Goal: Communication & Community: Answer question/provide support

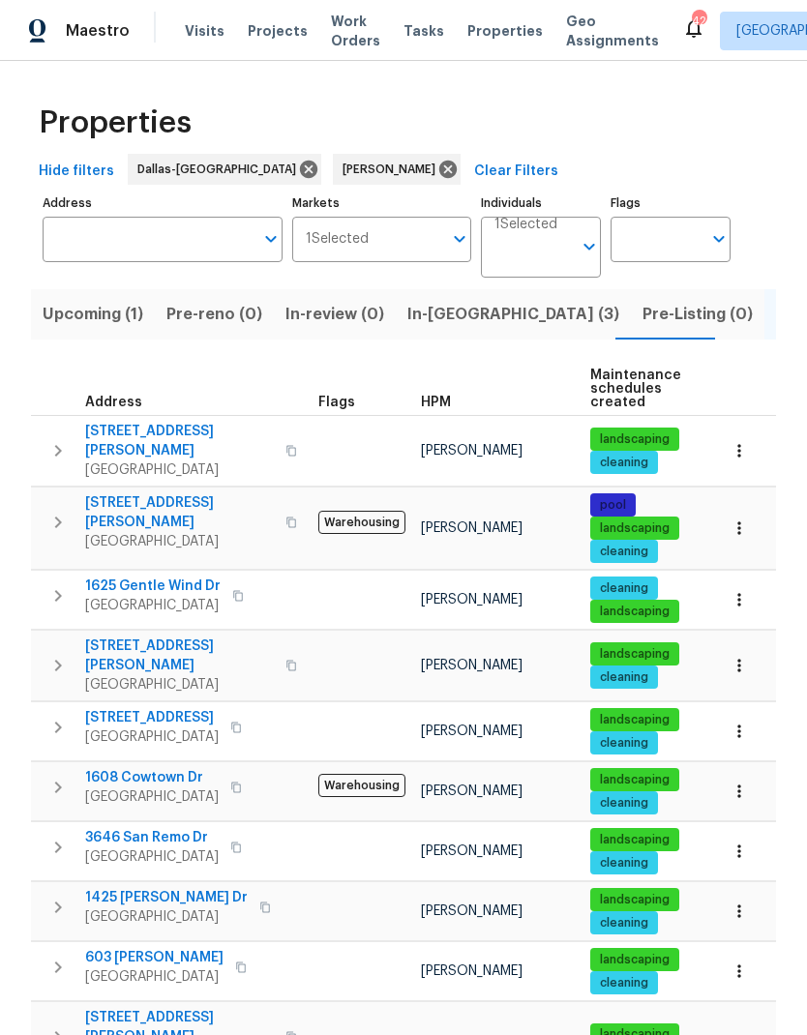
click at [412, 313] on span "In-[GEOGRAPHIC_DATA] (3)" at bounding box center [513, 314] width 212 height 27
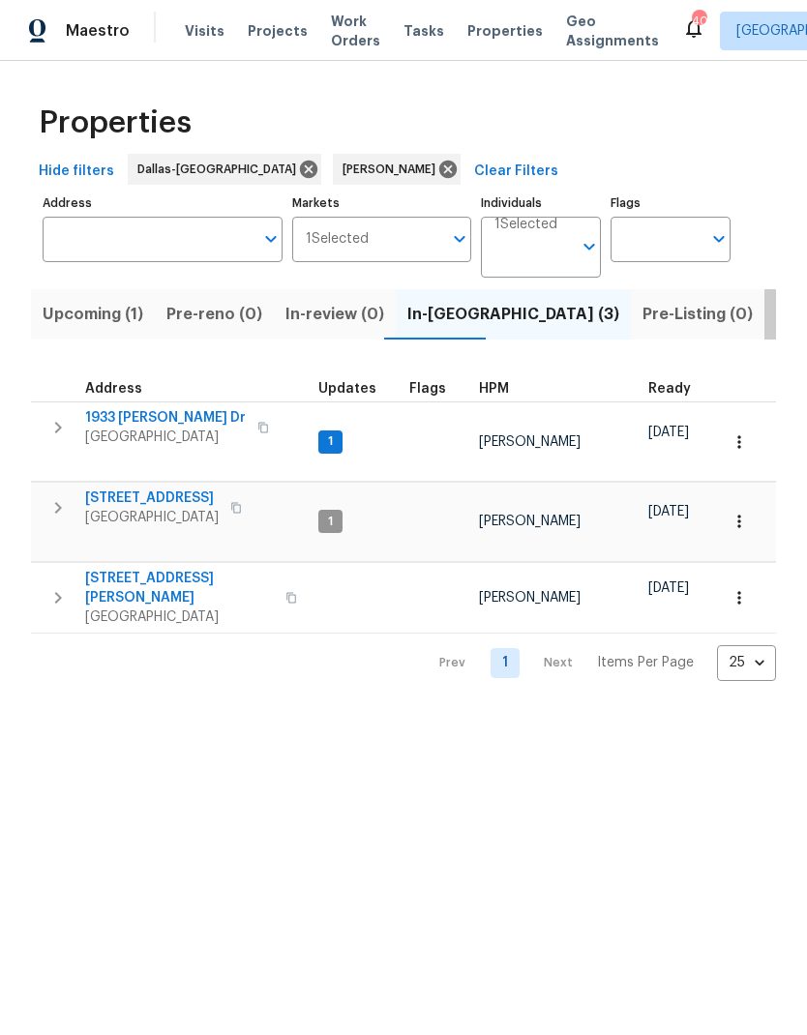
click at [776, 326] on span "Listed (16)" at bounding box center [816, 314] width 80 height 27
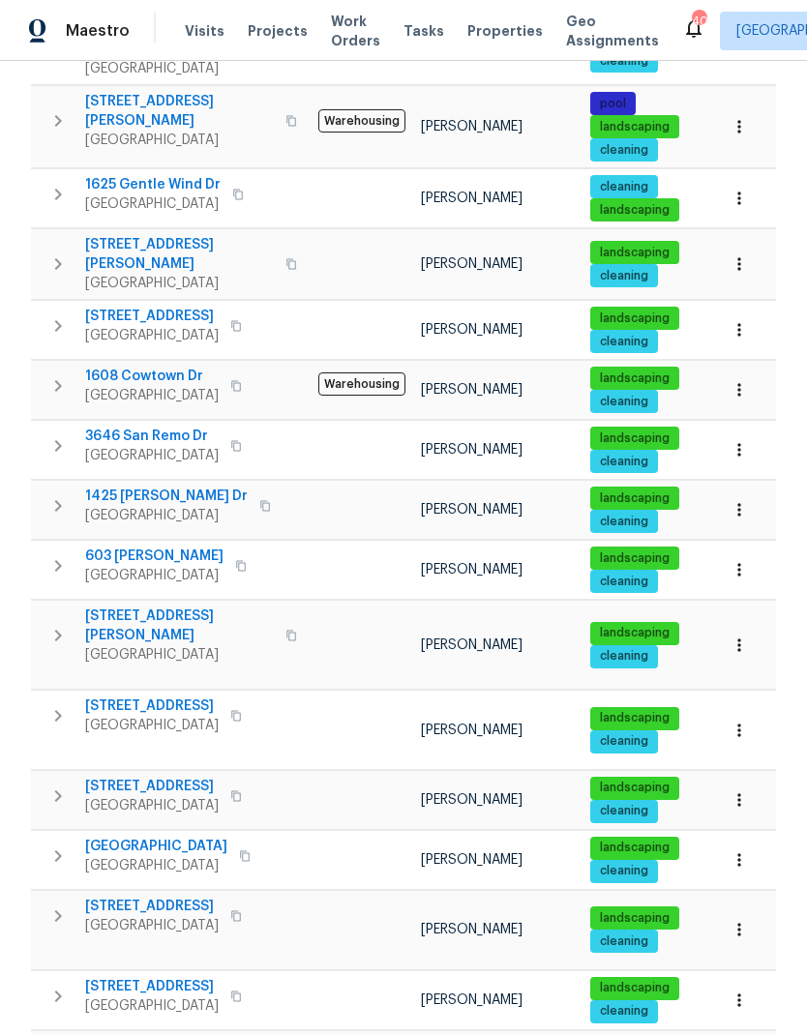
scroll to position [400, 0]
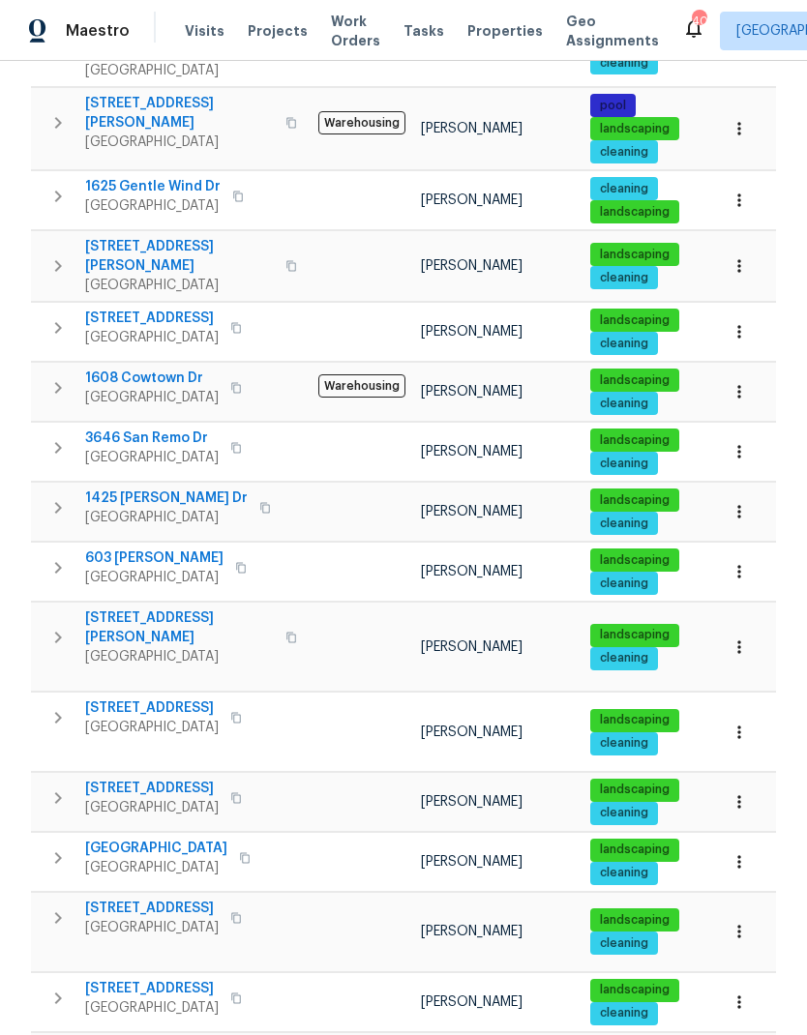
click at [129, 609] on span "[STREET_ADDRESS][PERSON_NAME]" at bounding box center [179, 628] width 189 height 39
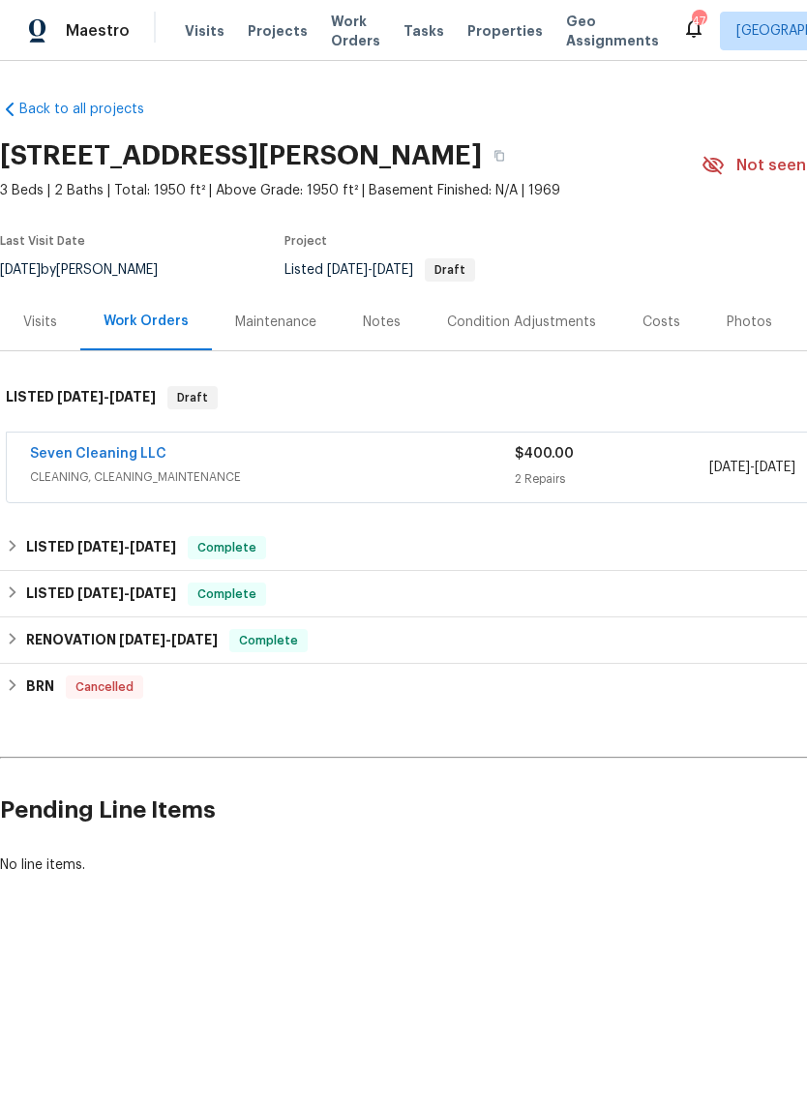
click at [90, 451] on link "Seven Cleaning LLC" at bounding box center [98, 454] width 136 height 14
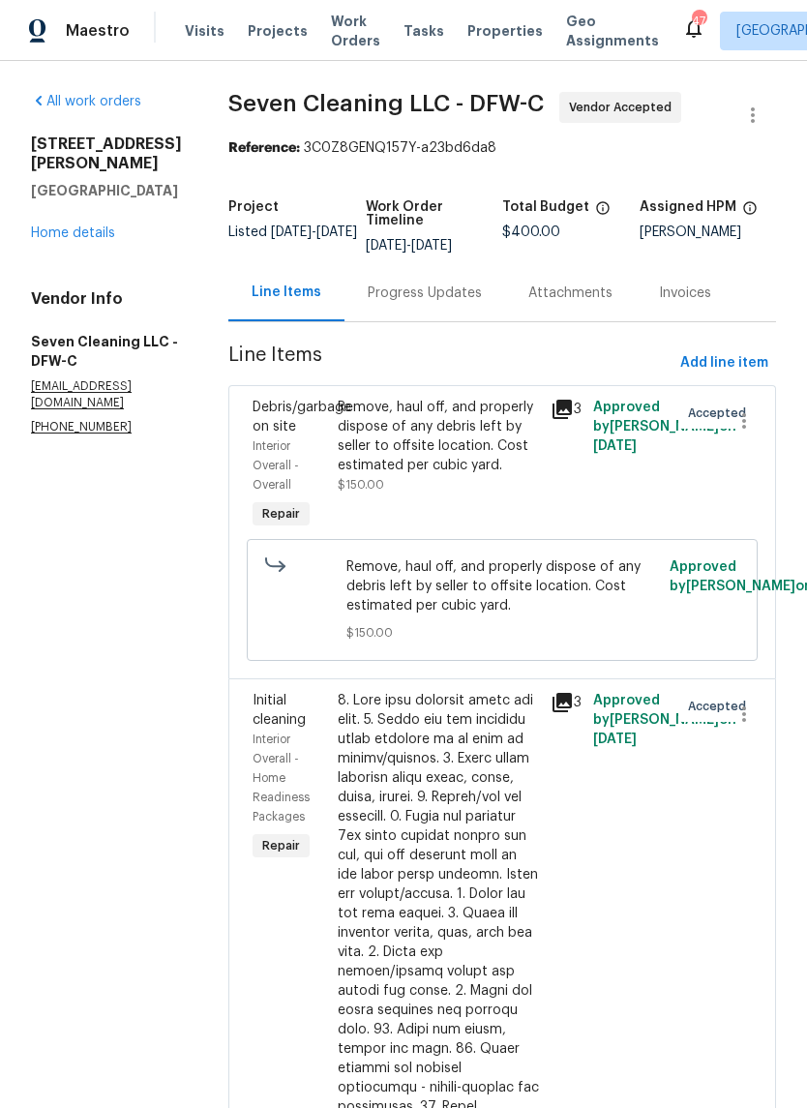
click at [443, 279] on div "Progress Updates" at bounding box center [424, 292] width 161 height 57
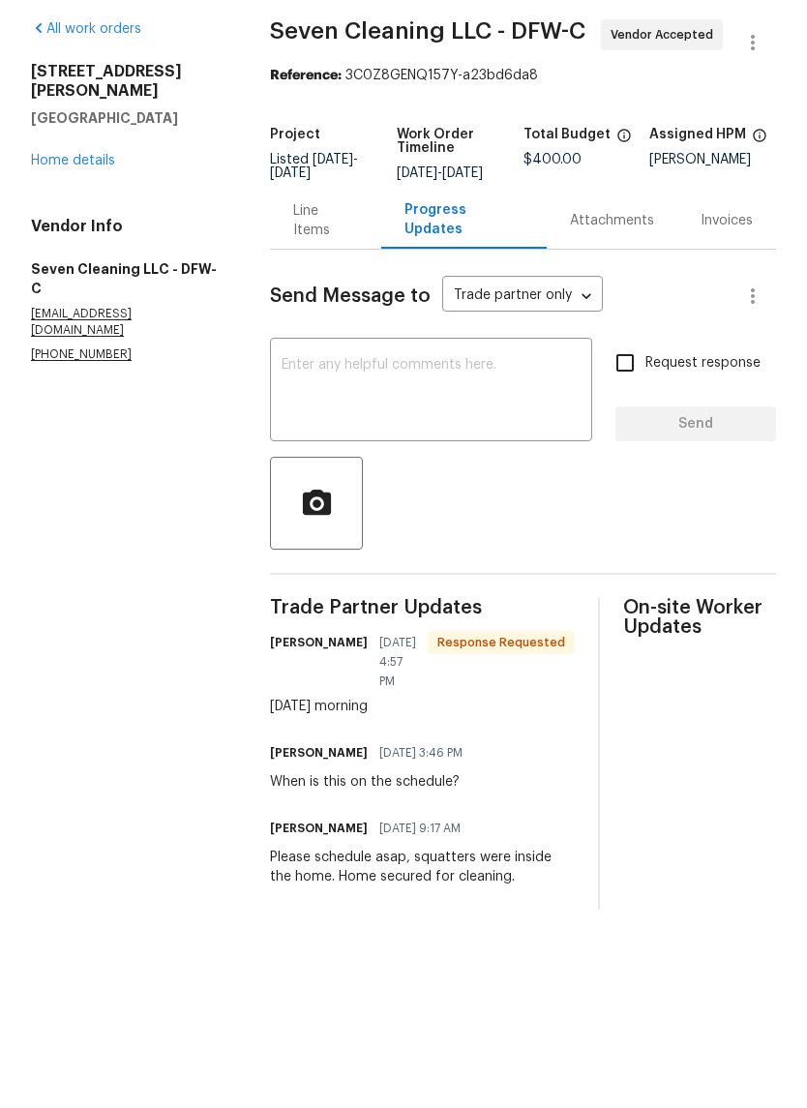
click at [485, 431] on textarea at bounding box center [431, 465] width 299 height 68
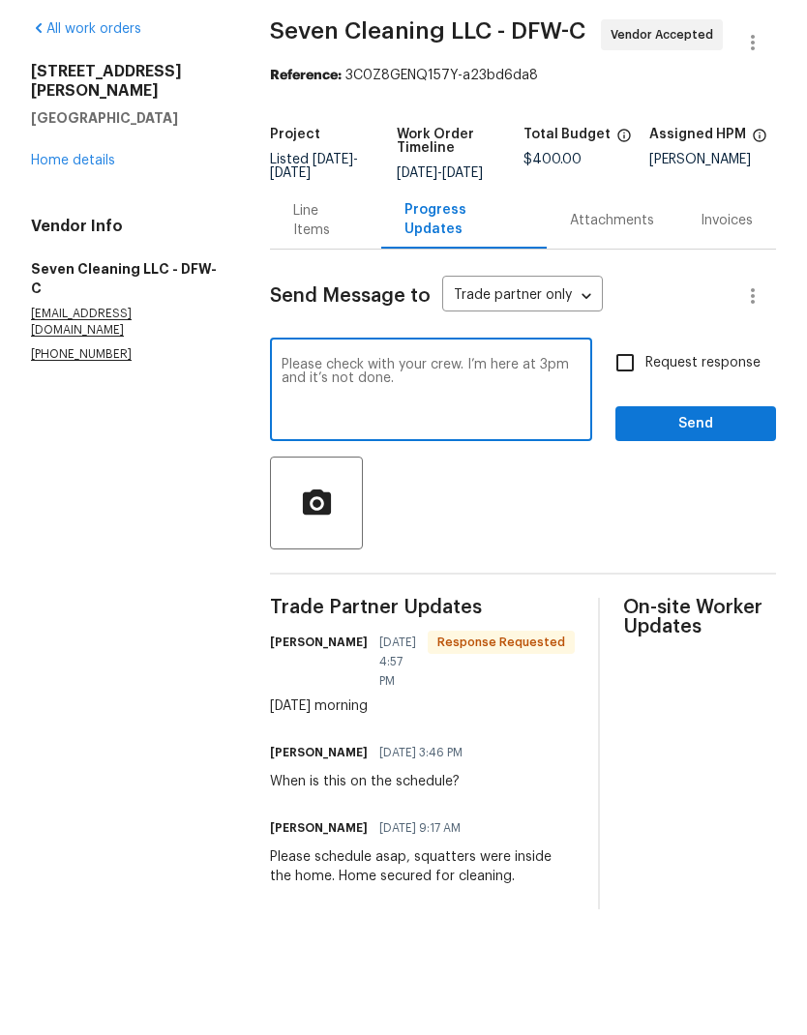
type textarea "Please check with your crew. I’m here at 3pm and it’s not done."
click at [726, 485] on span "Send" at bounding box center [696, 497] width 130 height 24
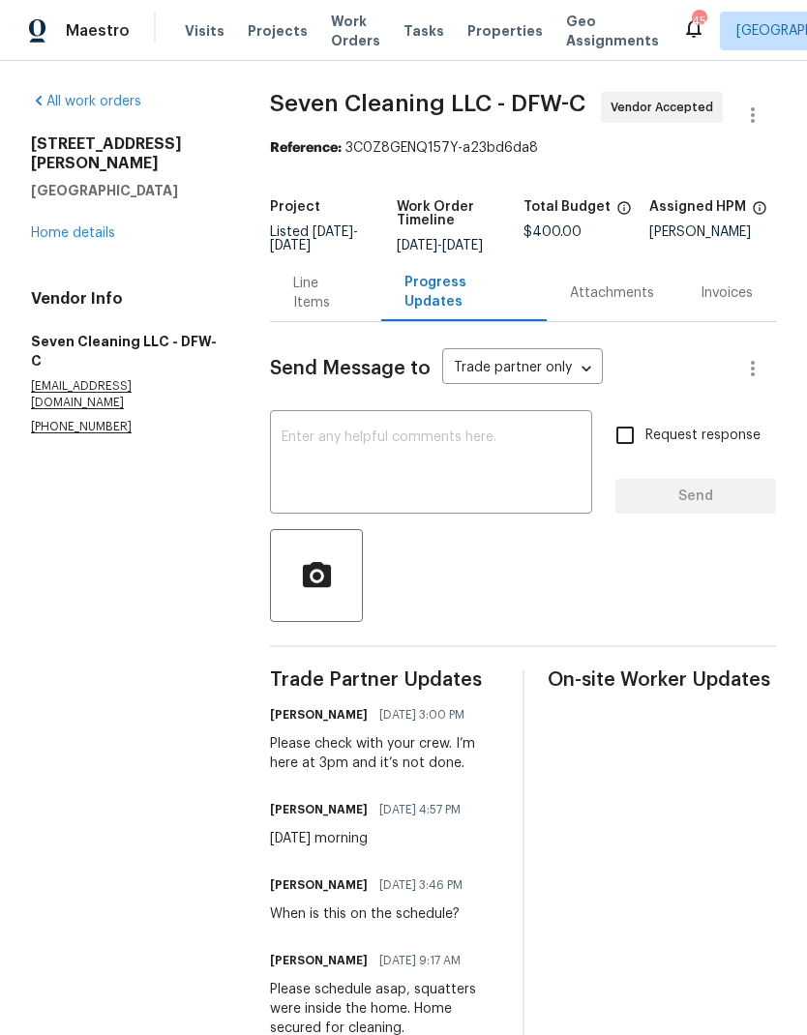
click at [102, 226] on link "Home details" at bounding box center [73, 233] width 84 height 14
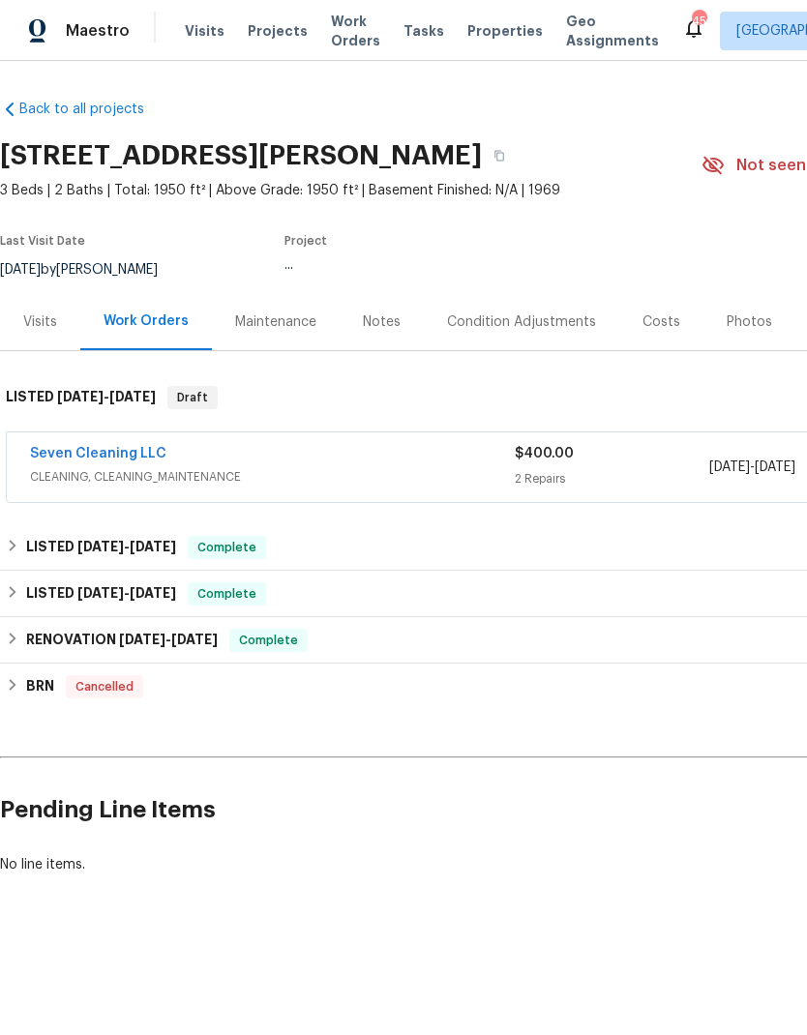
click at [82, 217] on section "917 Bower Dr, Irving, TX 75061 3 Beds | 2 Baths | Total: 1950 ft² | Above Grade…" at bounding box center [546, 212] width 1093 height 163
